Goal: Task Accomplishment & Management: Complete application form

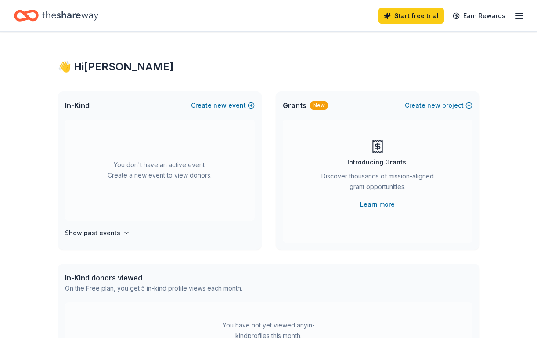
click at [517, 18] on line "button" at bounding box center [519, 18] width 7 height 0
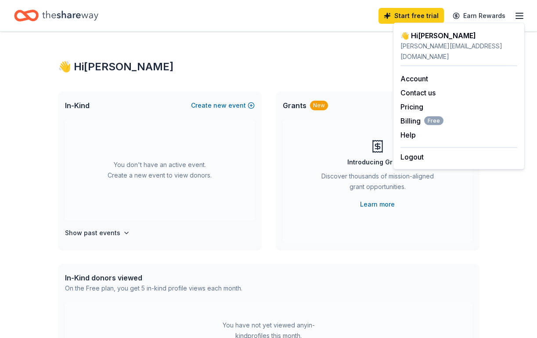
click at [517, 18] on line "button" at bounding box center [519, 18] width 7 height 0
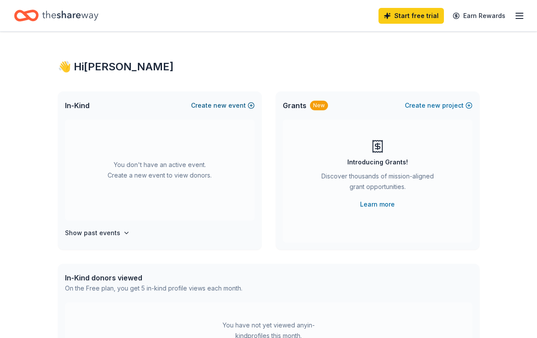
click at [229, 103] on button "Create new event" at bounding box center [223, 105] width 64 height 11
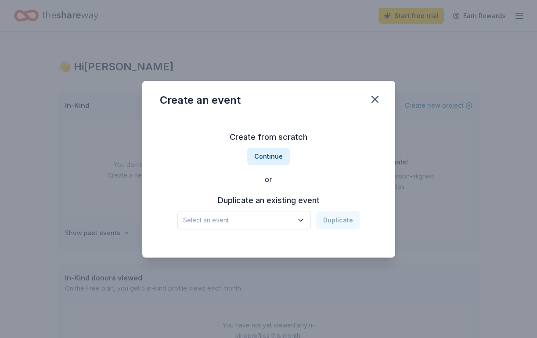
click at [308, 224] on button "Select an event" at bounding box center [244, 220] width 134 height 18
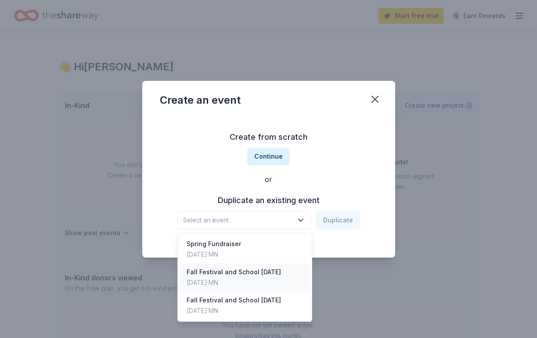
click at [263, 274] on div "Fall Festival and School [DATE]" at bounding box center [234, 272] width 94 height 11
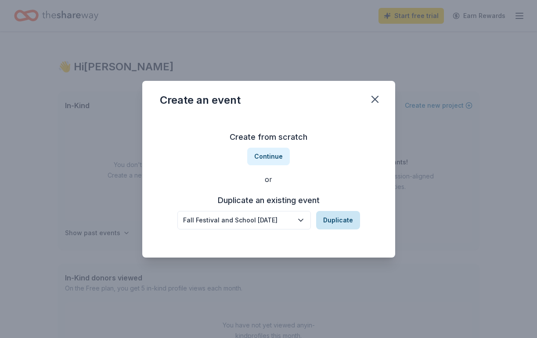
click at [344, 223] on button "Duplicate" at bounding box center [338, 220] width 44 height 18
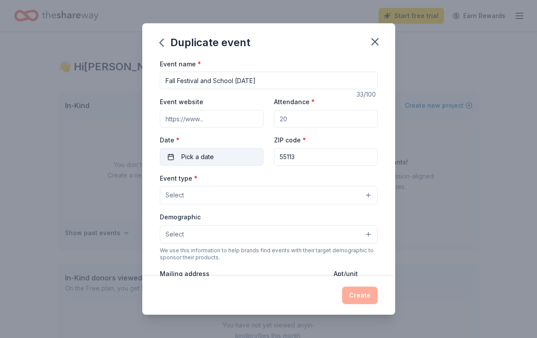
click at [232, 159] on button "Pick a date" at bounding box center [212, 157] width 104 height 18
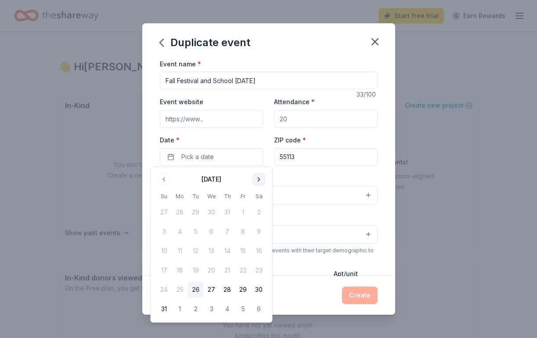
click at [260, 179] on button "Go to next month" at bounding box center [259, 179] width 12 height 12
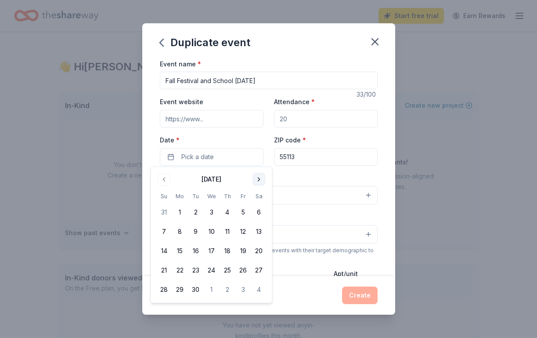
click at [262, 183] on button "Go to next month" at bounding box center [259, 179] width 12 height 12
click at [245, 233] on button "10" at bounding box center [243, 232] width 16 height 16
click at [310, 124] on input "Attendance *" at bounding box center [326, 119] width 104 height 18
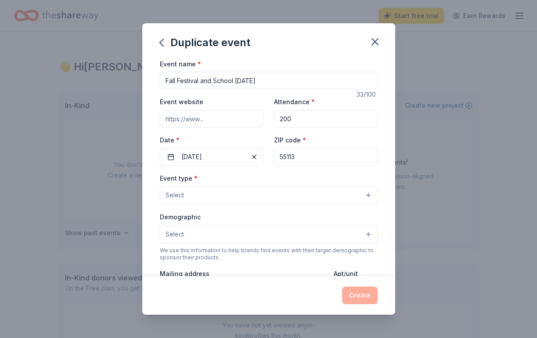
type input "200"
click at [227, 119] on input "Event website" at bounding box center [212, 119] width 104 height 18
type input "www.kinderhaus-montessori.org"
click at [210, 189] on button "Select" at bounding box center [269, 195] width 218 height 18
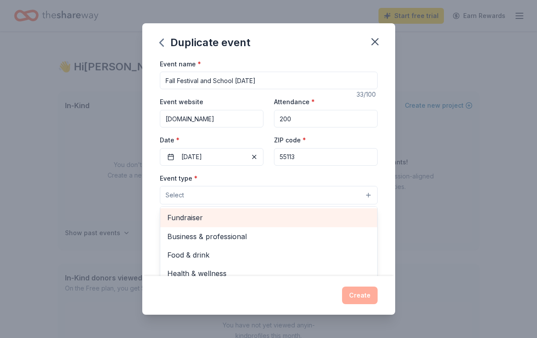
click at [204, 216] on span "Fundraiser" at bounding box center [268, 217] width 203 height 11
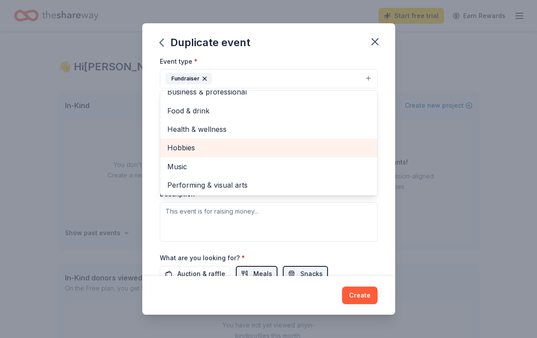
scroll to position [116, 0]
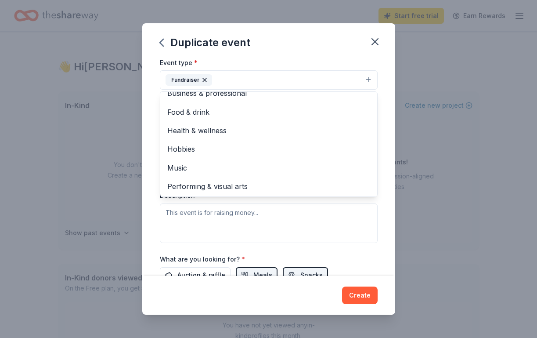
click at [366, 211] on div "Event type * Fundraiser Business & professional Food & drink Health & wellness …" at bounding box center [269, 150] width 218 height 186
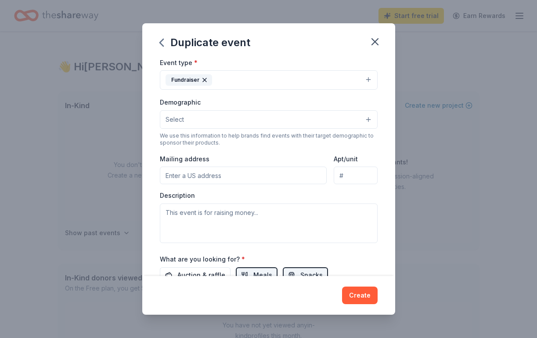
click at [298, 120] on button "Select" at bounding box center [269, 119] width 218 height 18
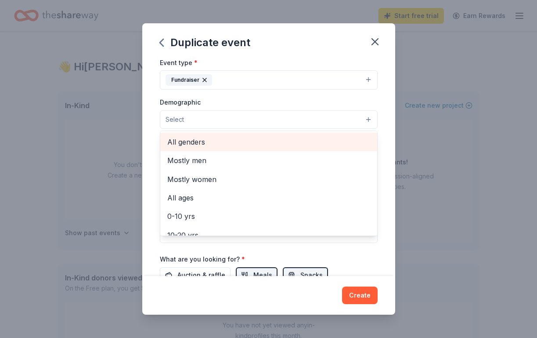
click at [287, 138] on span "All genders" at bounding box center [268, 141] width 203 height 11
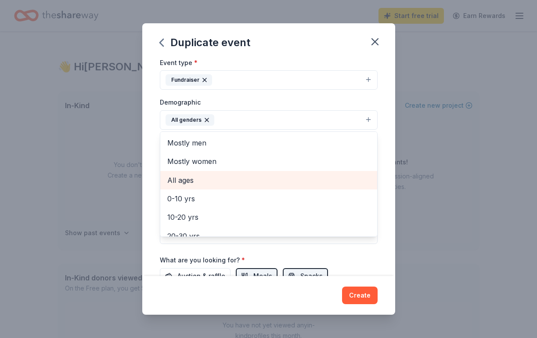
click at [297, 177] on span "All ages" at bounding box center [268, 179] width 203 height 11
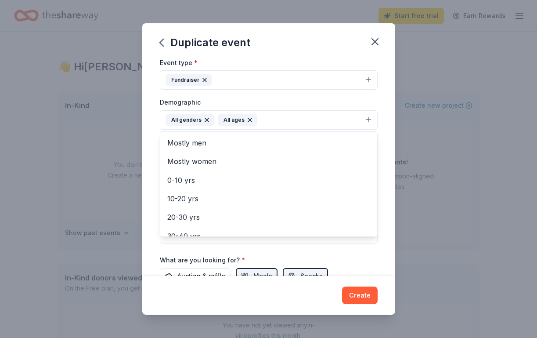
click at [389, 146] on div "Event name * Fall Festival and School Carnival 33 /100 Event website www.kinder…" at bounding box center [268, 166] width 253 height 217
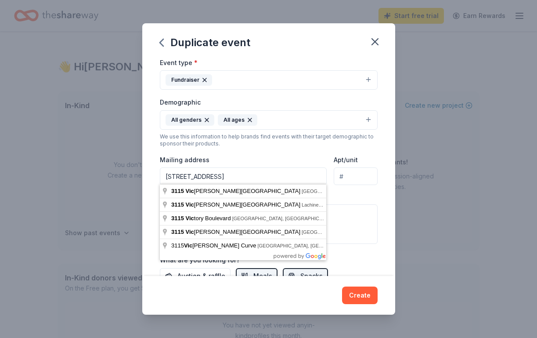
type input "3115 Victoria Street North, Roseville, MN, 55113"
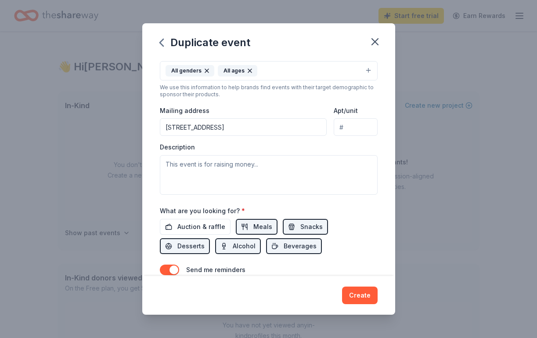
scroll to position [181, 0]
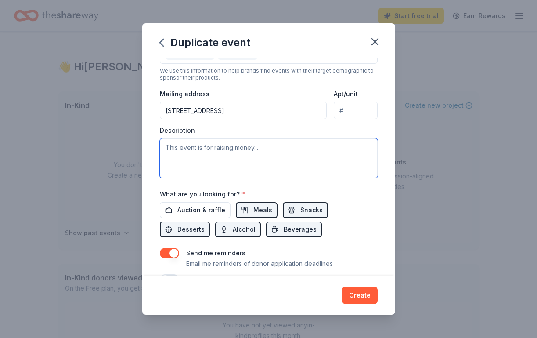
click at [280, 140] on textarea at bounding box center [269, 158] width 218 height 40
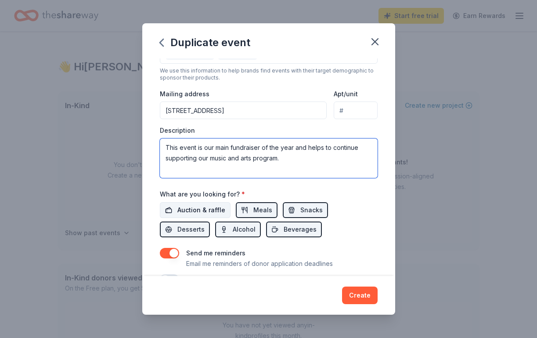
type textarea "This event is our main fundraiser of the year and helps to continue supporting …"
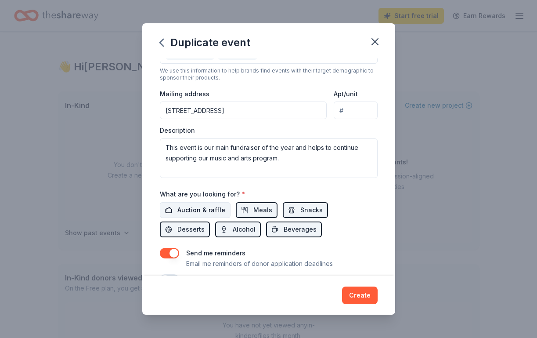
click at [216, 206] on span "Auction & raffle" at bounding box center [201, 210] width 48 height 11
click at [213, 209] on span "Auction & raffle" at bounding box center [201, 210] width 48 height 11
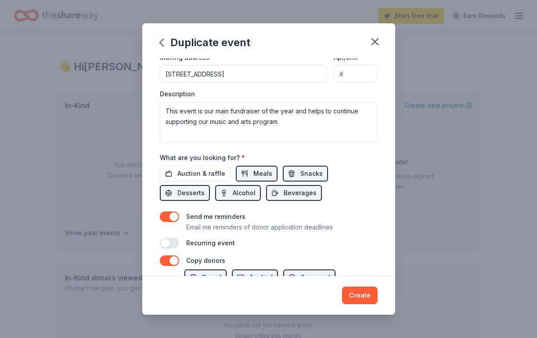
scroll to position [221, 0]
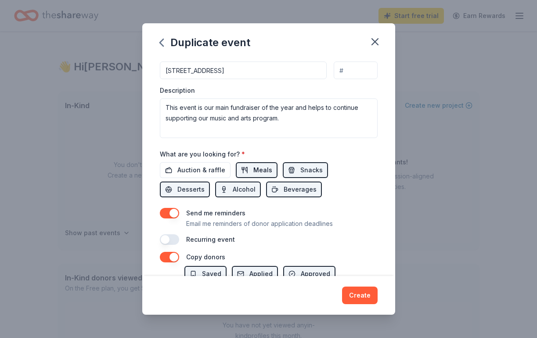
click at [262, 168] on span "Meals" at bounding box center [262, 170] width 19 height 11
click at [314, 170] on span "Snacks" at bounding box center [311, 170] width 22 height 11
click at [205, 184] on span "Desserts" at bounding box center [190, 189] width 27 height 11
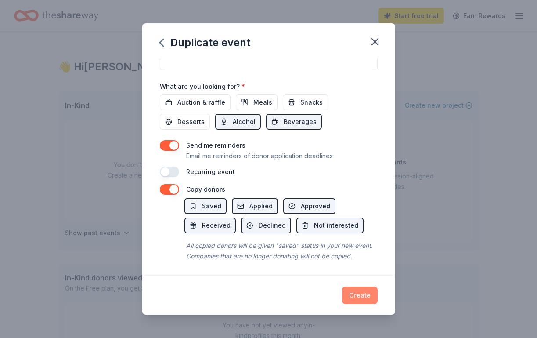
scroll to position [288, 0]
click at [369, 300] on button "Create" at bounding box center [360, 295] width 36 height 18
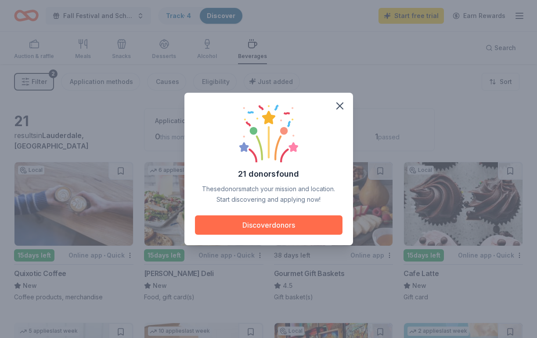
click at [300, 224] on button "Discover donors" at bounding box center [269, 224] width 148 height 19
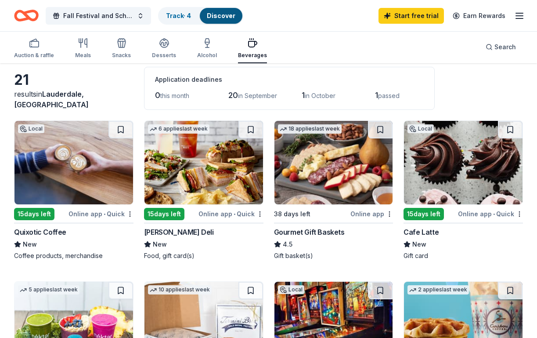
scroll to position [46, 0]
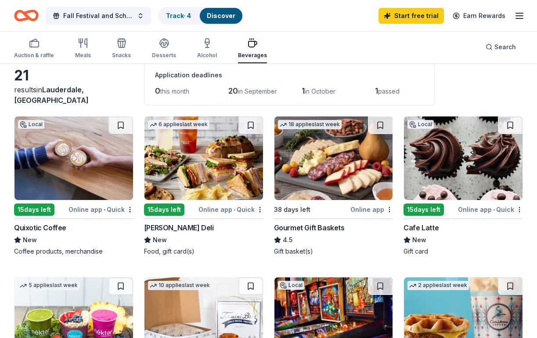
click at [481, 163] on img at bounding box center [463, 157] width 119 height 83
click at [511, 126] on button at bounding box center [510, 125] width 25 height 18
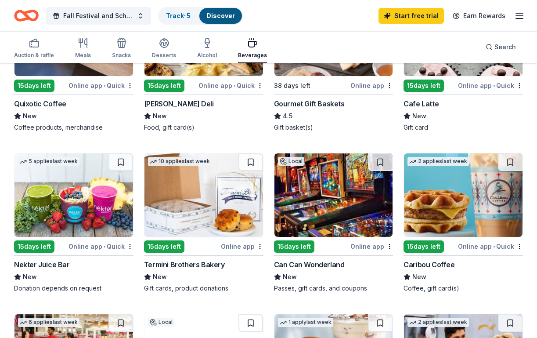
scroll to position [172, 0]
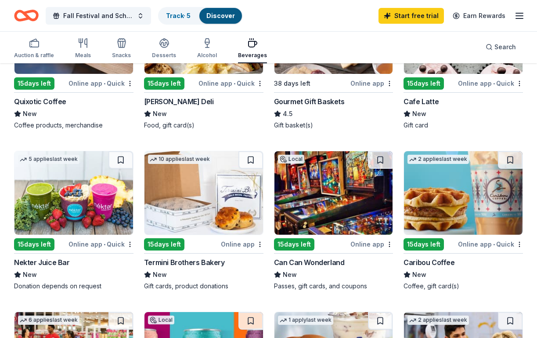
click at [347, 222] on img at bounding box center [333, 192] width 119 height 83
click at [379, 162] on button at bounding box center [380, 160] width 25 height 18
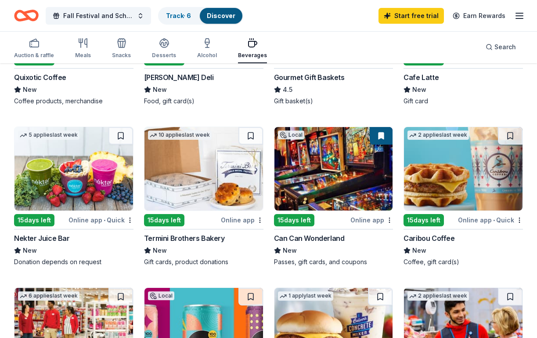
scroll to position [197, 0]
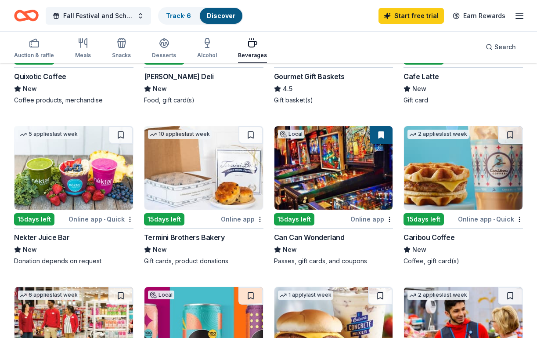
click at [458, 176] on img at bounding box center [463, 167] width 119 height 83
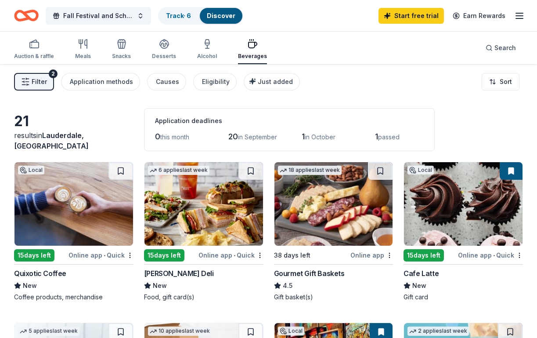
scroll to position [0, 0]
click at [87, 51] on div "Meals" at bounding box center [83, 49] width 16 height 21
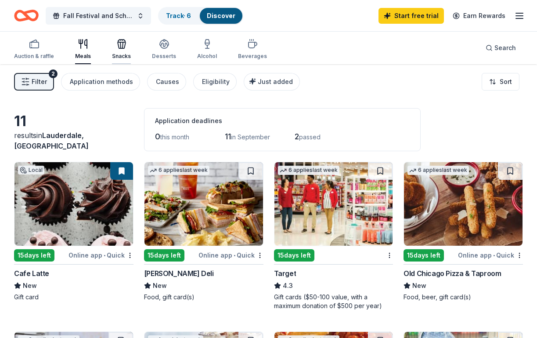
click at [129, 44] on div "button" at bounding box center [121, 44] width 19 height 11
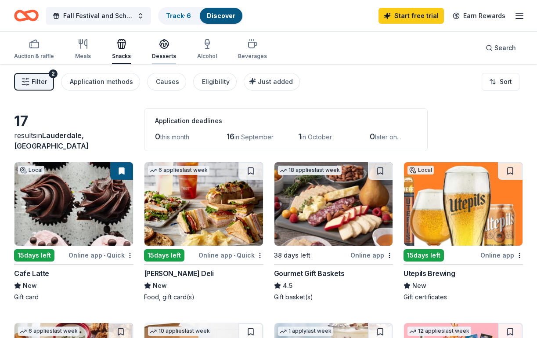
click at [166, 56] on div "Desserts" at bounding box center [164, 56] width 24 height 7
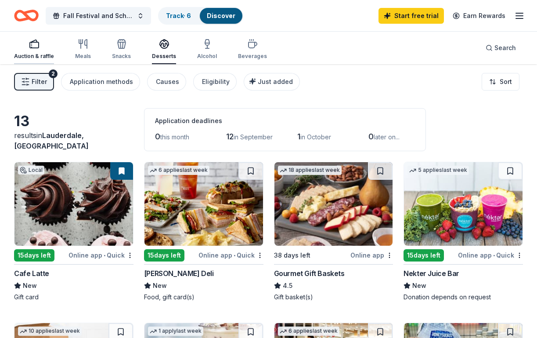
click at [35, 51] on div "Auction & raffle" at bounding box center [34, 49] width 40 height 21
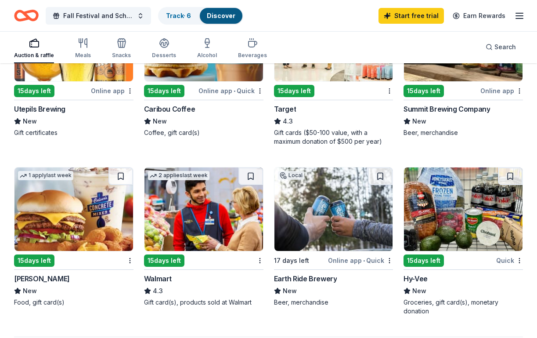
scroll to position [568, 0]
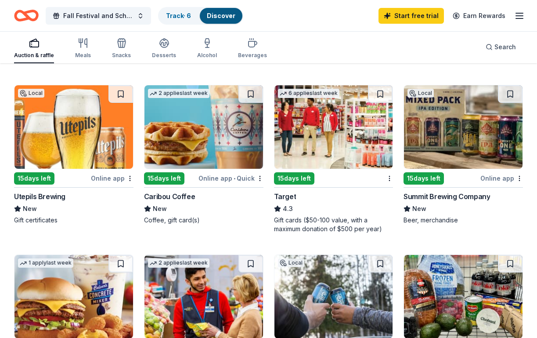
click at [460, 138] on img at bounding box center [463, 126] width 119 height 83
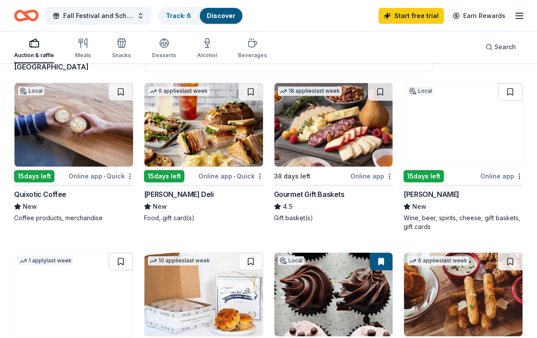
scroll to position [2, 0]
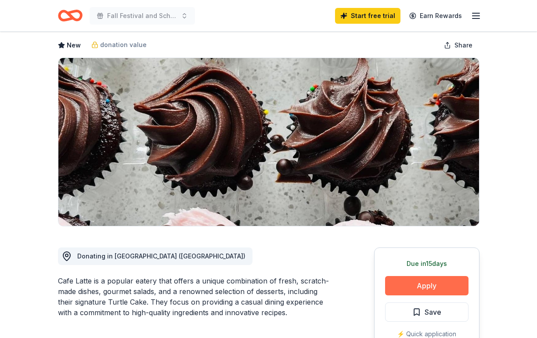
scroll to position [46, 0]
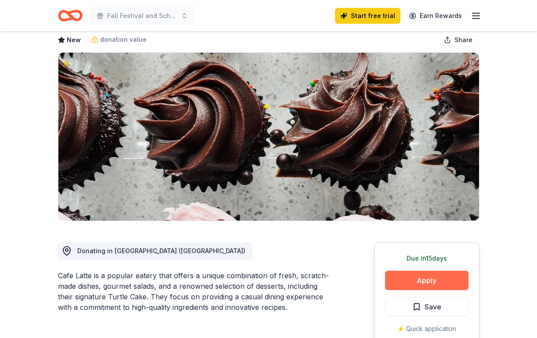
click at [428, 282] on button "Apply" at bounding box center [426, 280] width 83 height 19
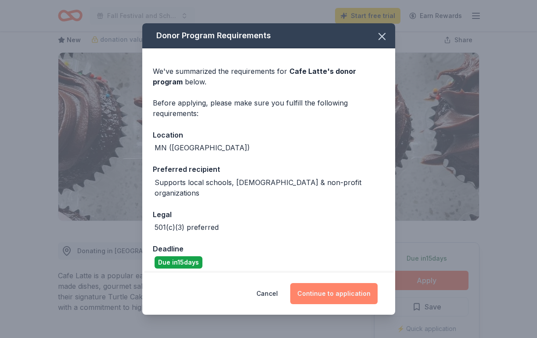
click at [332, 290] on button "Continue to application" at bounding box center [333, 293] width 87 height 21
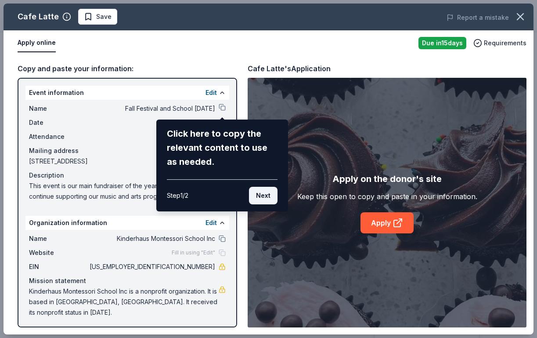
click at [268, 195] on button "Next" at bounding box center [263, 196] width 29 height 18
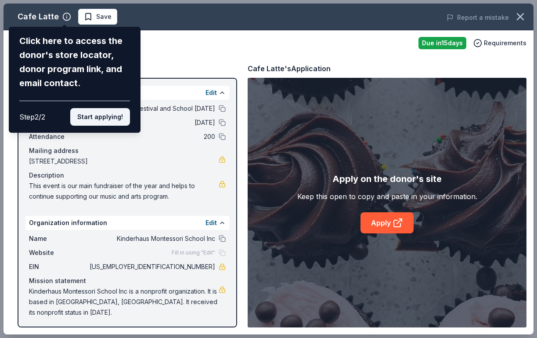
click at [113, 108] on button "Start applying!" at bounding box center [100, 117] width 60 height 18
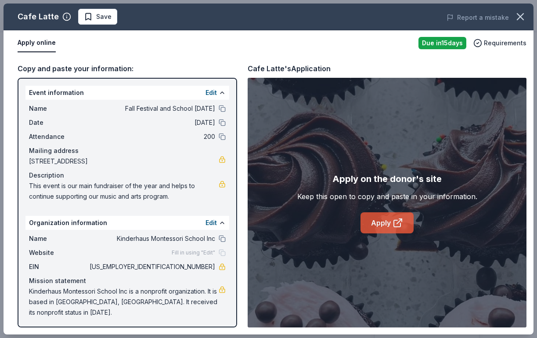
click at [388, 223] on link "Apply" at bounding box center [387, 222] width 53 height 21
click at [221, 110] on button at bounding box center [222, 108] width 7 height 7
drag, startPoint x: 175, startPoint y: 197, endPoint x: 47, endPoint y: 189, distance: 128.9
click at [47, 189] on span "This event is our main fundraiser of the year and helps to continue supporting …" at bounding box center [124, 190] width 190 height 21
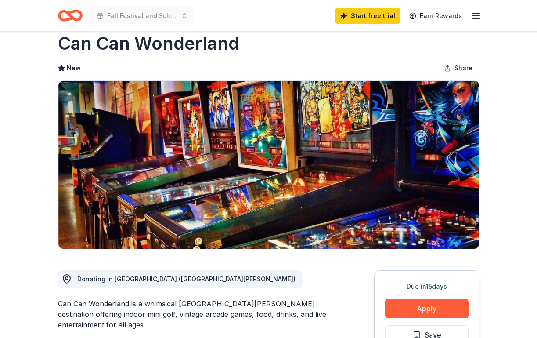
scroll to position [42, 0]
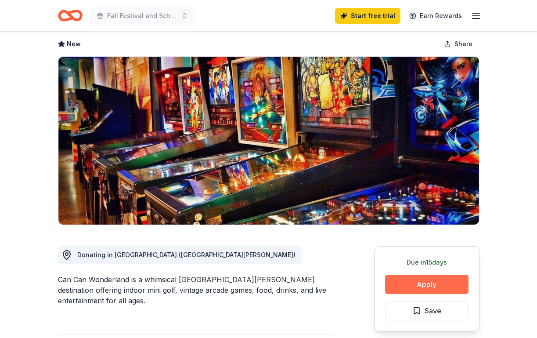
click at [411, 284] on button "Apply" at bounding box center [426, 283] width 83 height 19
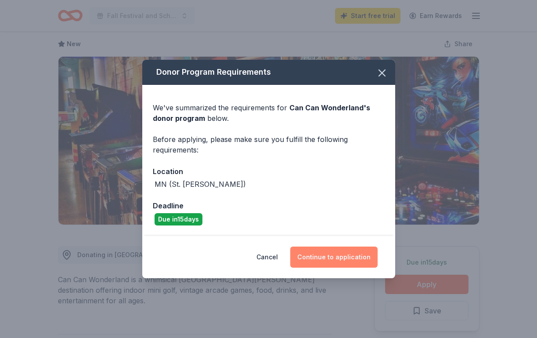
click at [330, 258] on button "Continue to application" at bounding box center [333, 256] width 87 height 21
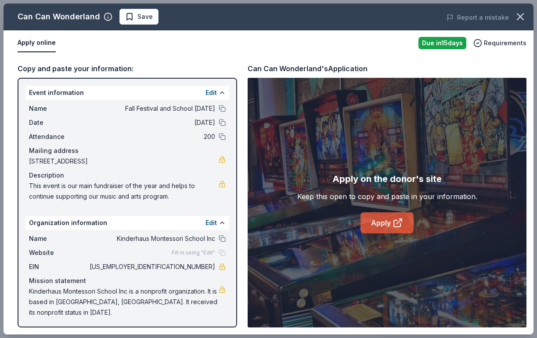
click at [392, 223] on link "Apply" at bounding box center [387, 222] width 53 height 21
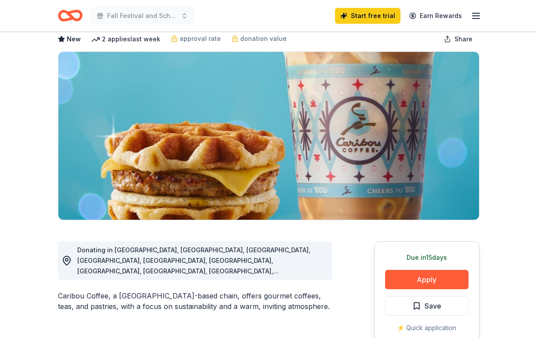
scroll to position [74, 0]
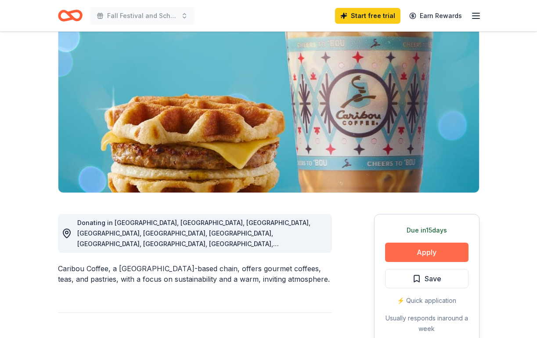
click at [434, 253] on button "Apply" at bounding box center [426, 251] width 83 height 19
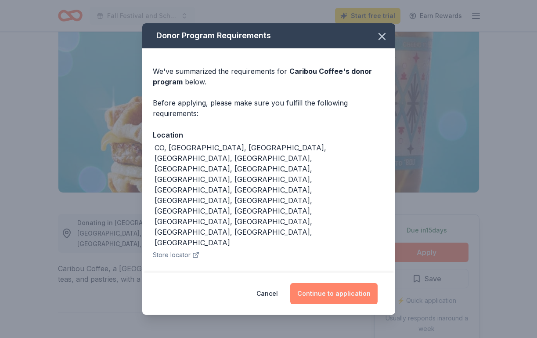
click at [353, 283] on button "Continue to application" at bounding box center [333, 293] width 87 height 21
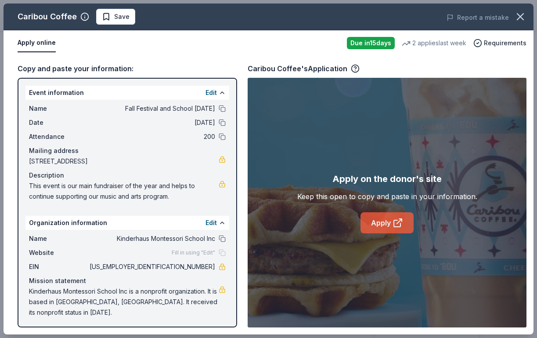
click at [396, 224] on icon at bounding box center [398, 222] width 11 height 11
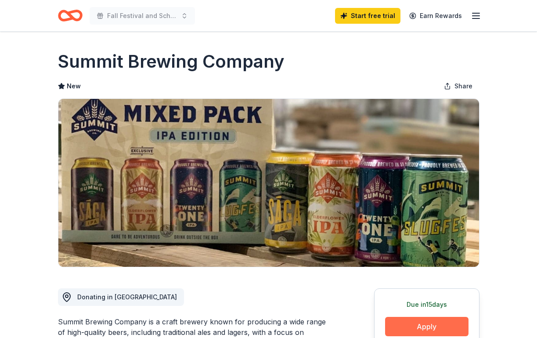
click at [407, 325] on button "Apply" at bounding box center [426, 326] width 83 height 19
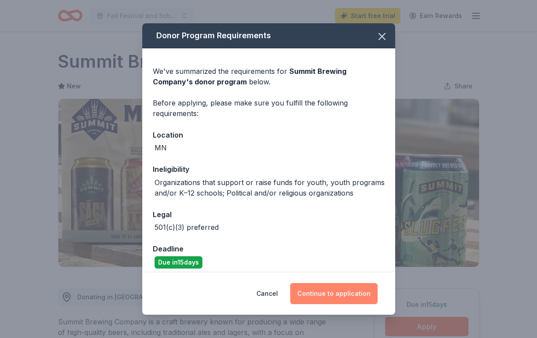
click at [337, 293] on button "Continue to application" at bounding box center [333, 293] width 87 height 21
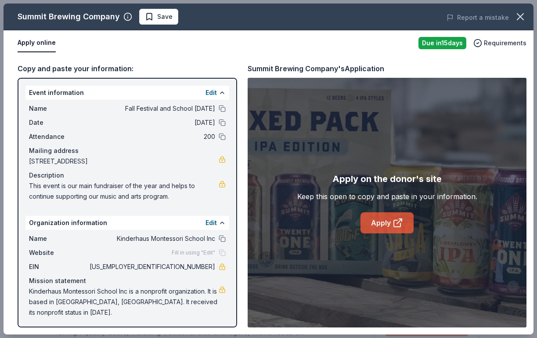
click at [379, 225] on link "Apply" at bounding box center [387, 222] width 53 height 21
